Goal: Task Accomplishment & Management: Manage account settings

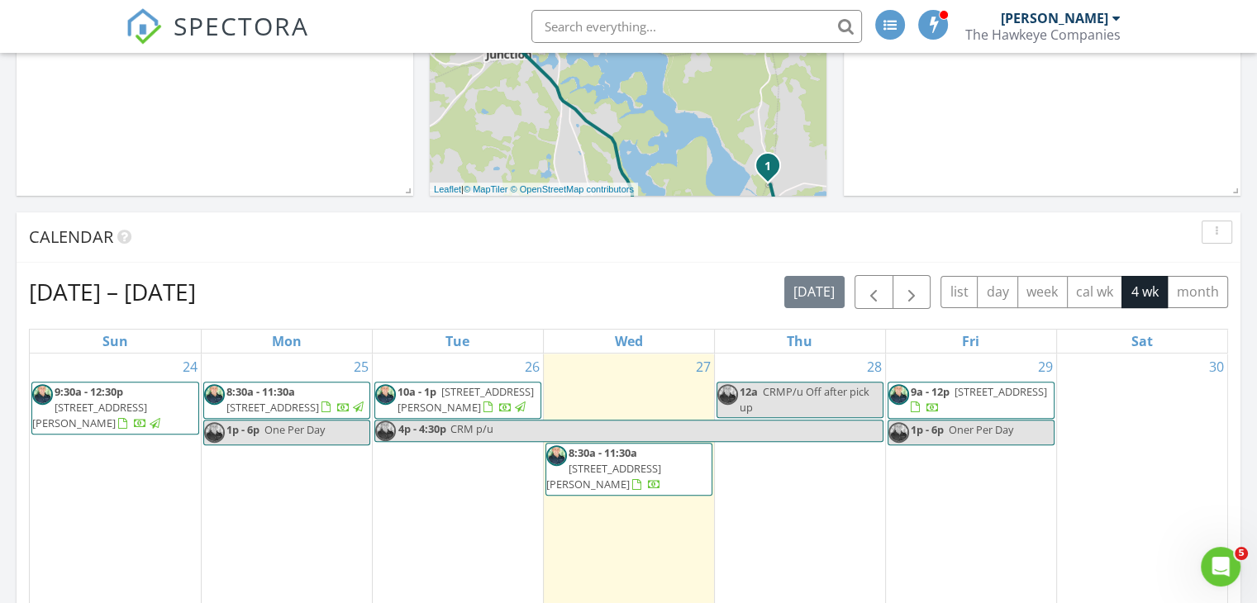
scroll to position [496, 0]
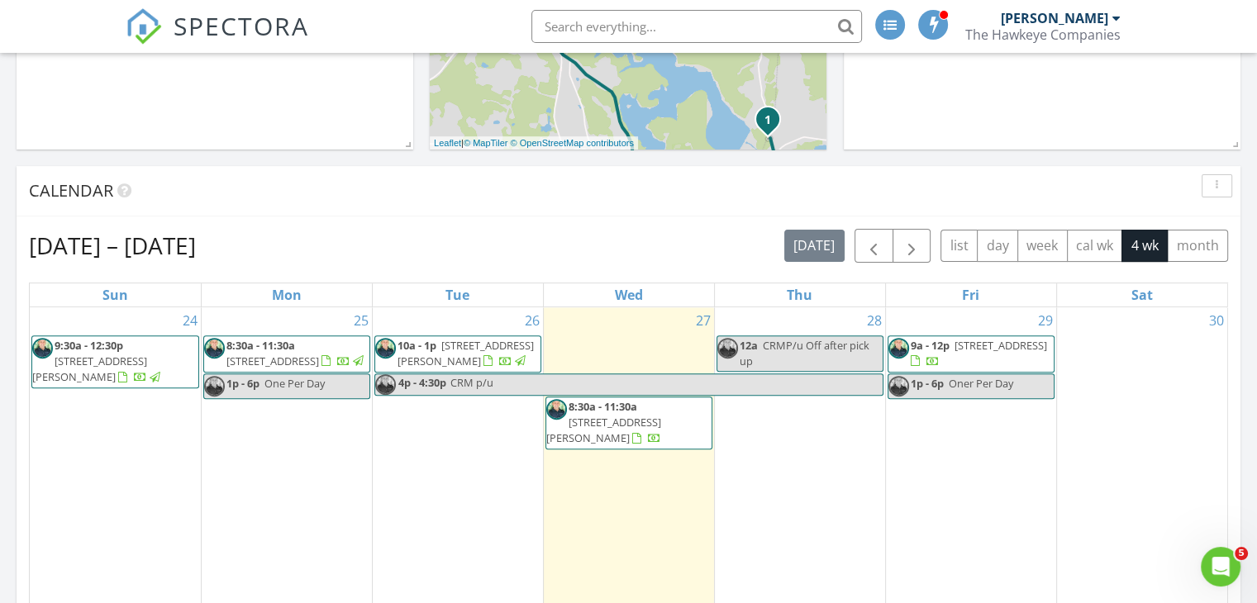
click at [602, 421] on span "14 Pine Hill Rd , Framingham 01701" at bounding box center [603, 430] width 115 height 31
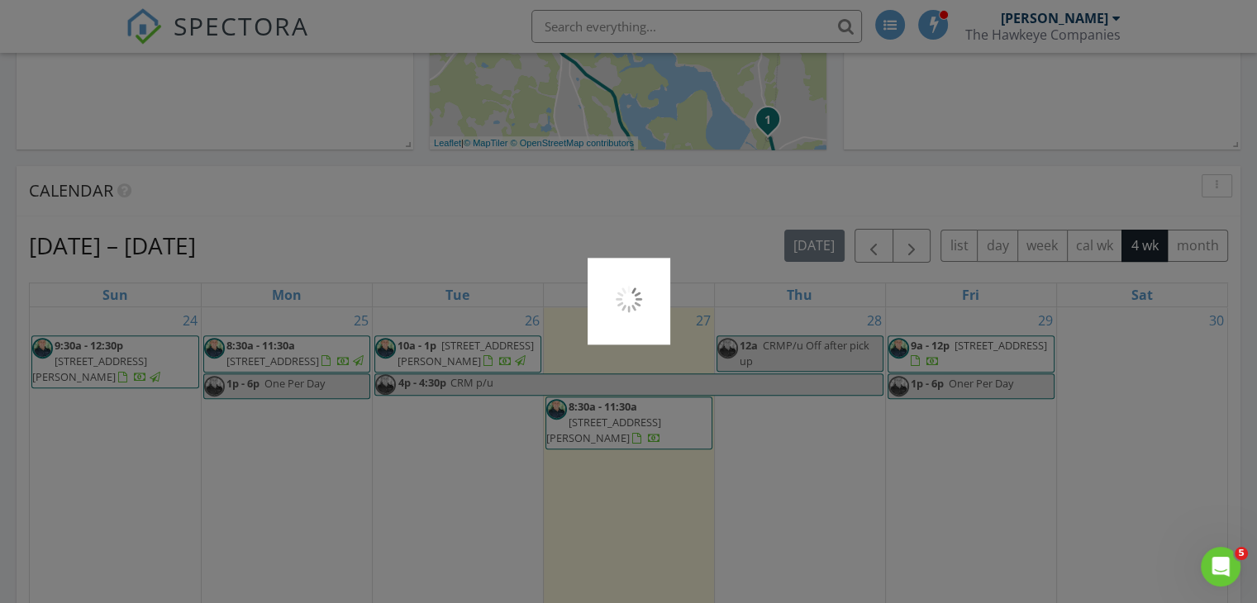
scroll to position [7, 8]
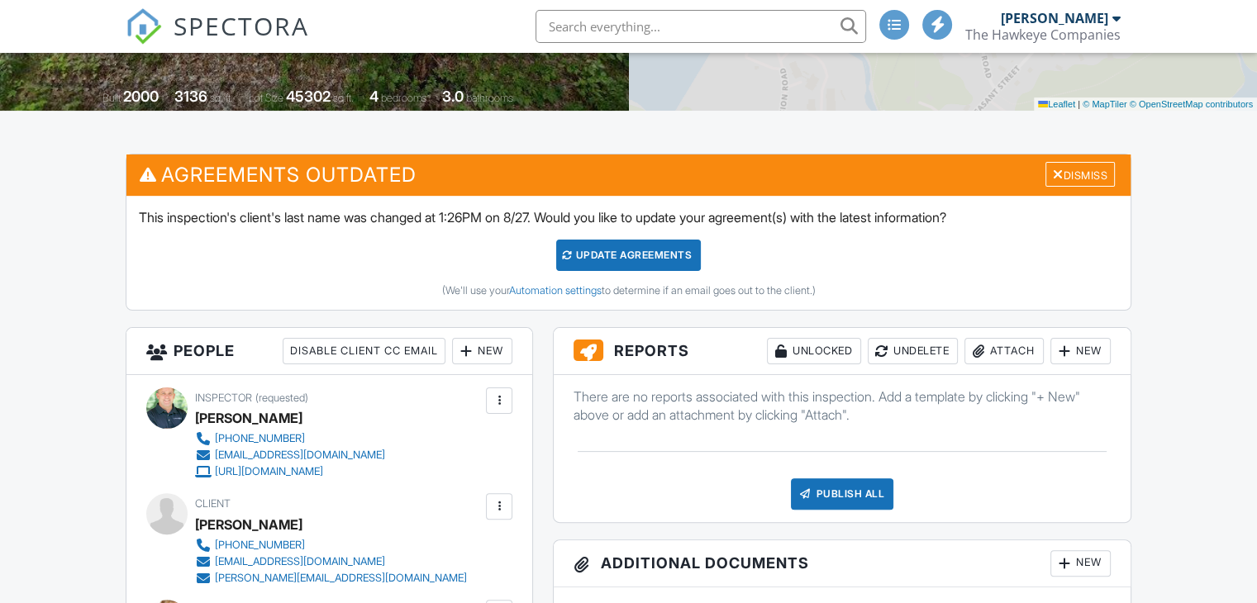
scroll to position [331, 0]
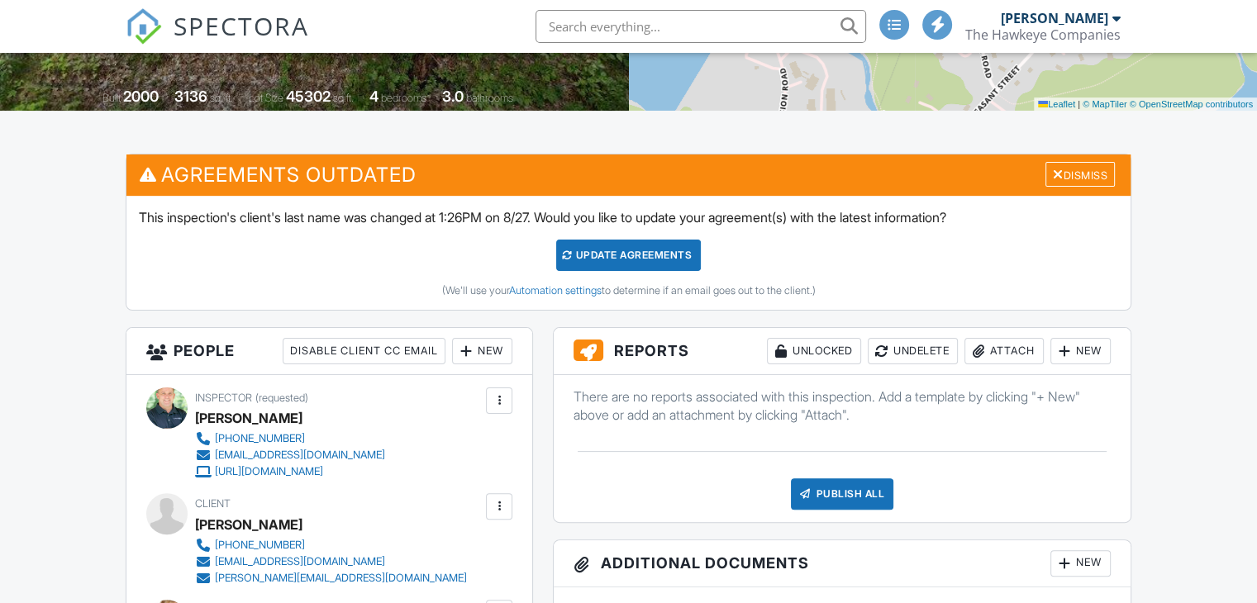
click at [991, 351] on div "Attach" at bounding box center [1003, 351] width 79 height 26
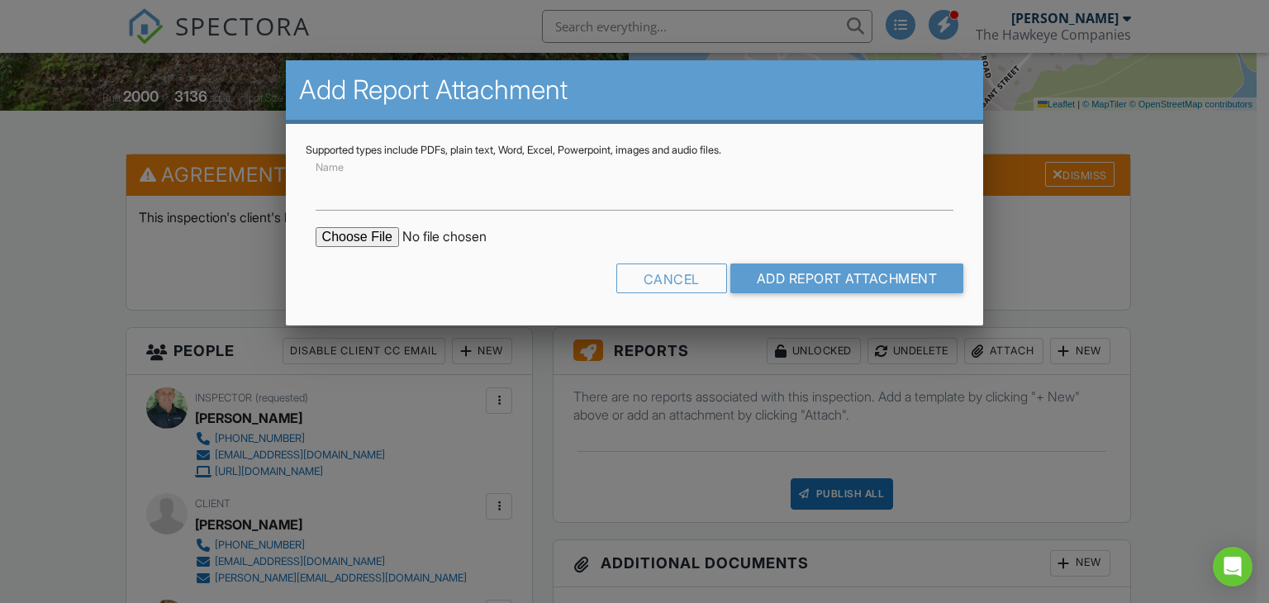
click at [354, 236] on input "file" at bounding box center [456, 237] width 281 height 20
type input "C:\fakepath\14 Pine Hill Road Framingham.PDF"
click at [825, 280] on input "Add Report Attachment" at bounding box center [848, 279] width 234 height 30
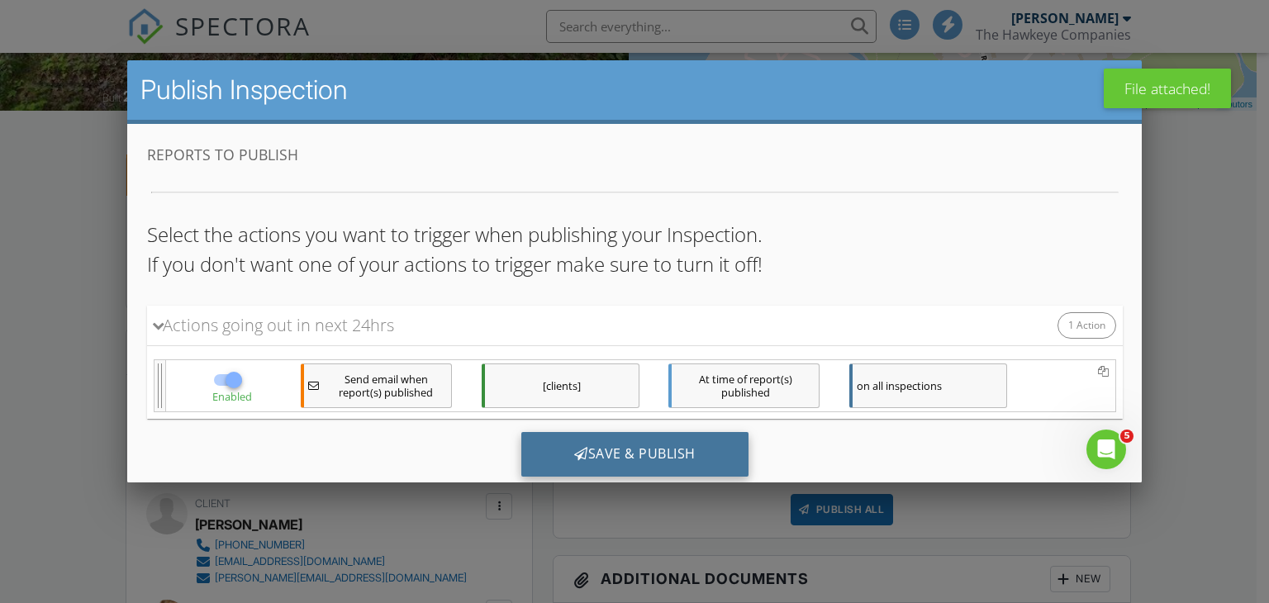
click at [639, 451] on div "Save & Publish" at bounding box center [634, 454] width 227 height 45
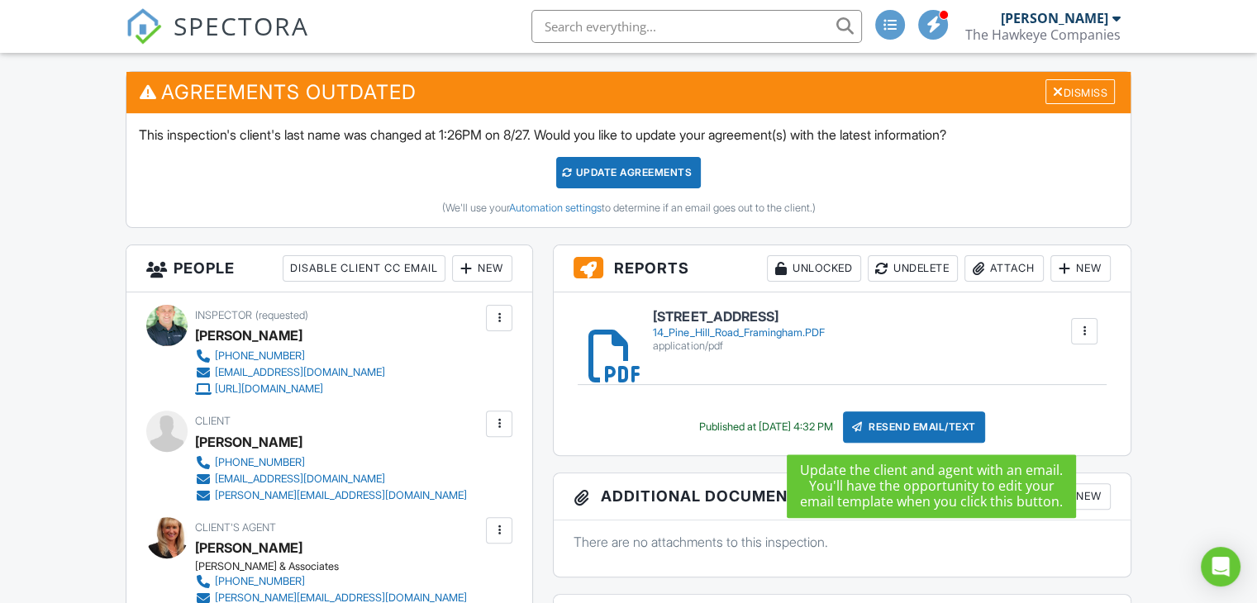
click at [905, 427] on div "Resend Email/Text" at bounding box center [914, 427] width 142 height 31
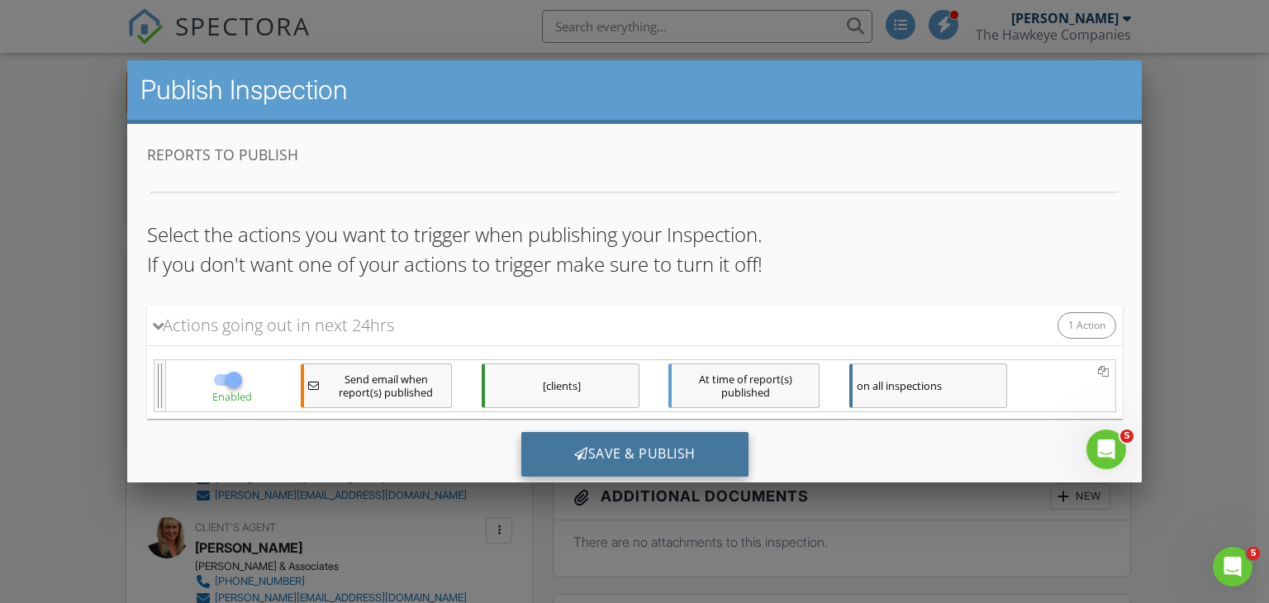
click at [675, 450] on div "Save & Publish" at bounding box center [634, 454] width 227 height 45
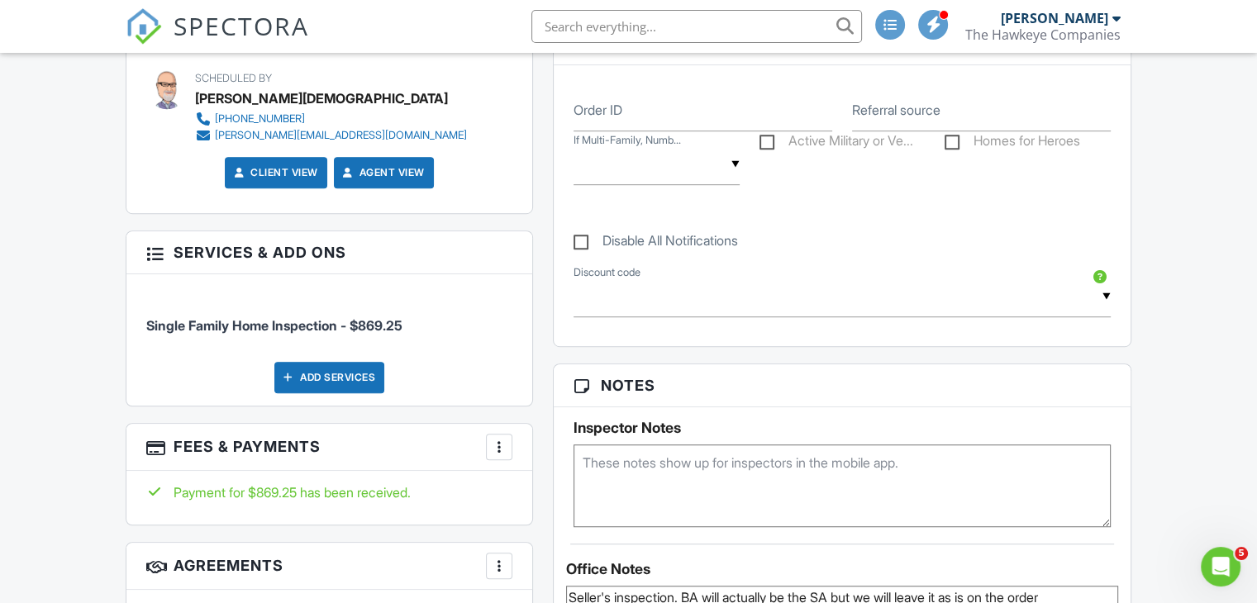
scroll to position [744, 0]
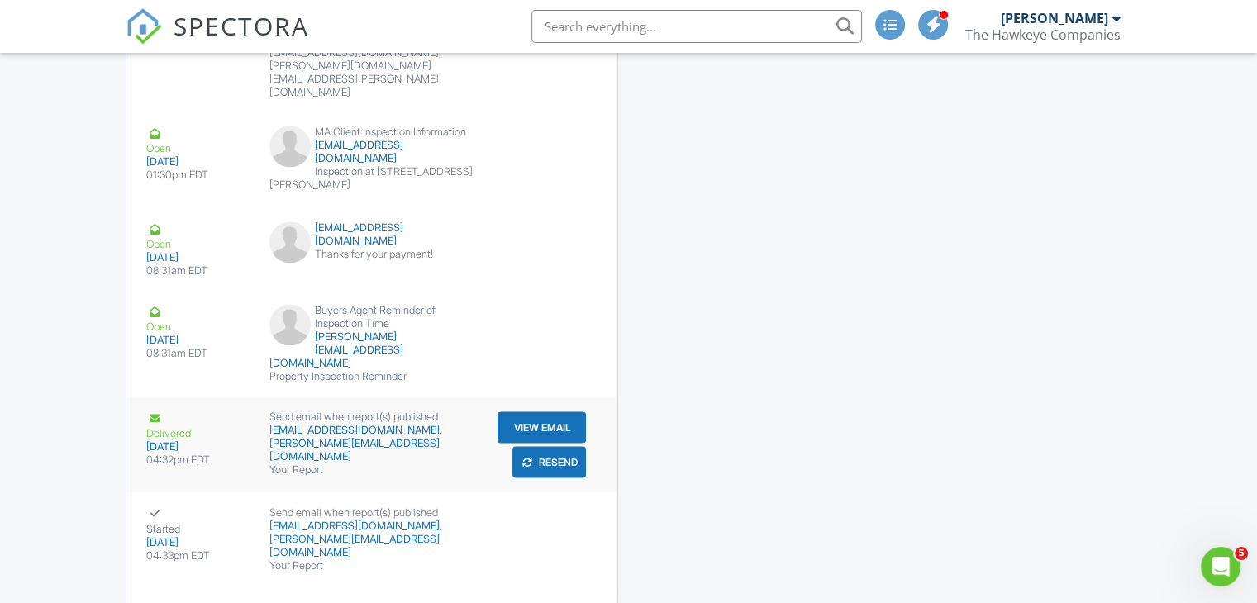
scroll to position [2772, 0]
